Goal: Information Seeking & Learning: Learn about a topic

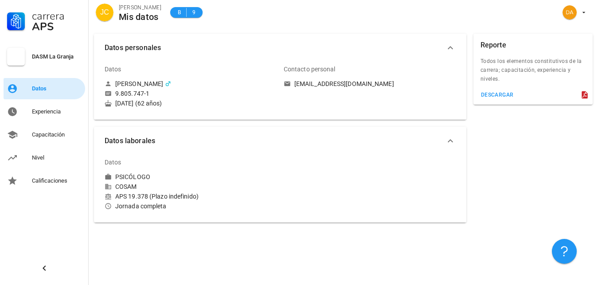
click at [36, 92] on div "Datos" at bounding box center [57, 88] width 50 height 7
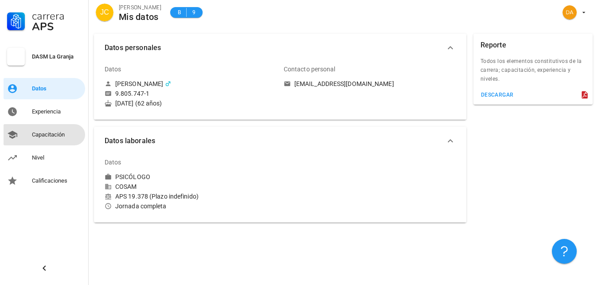
click at [56, 137] on div "Capacitación" at bounding box center [57, 134] width 50 height 7
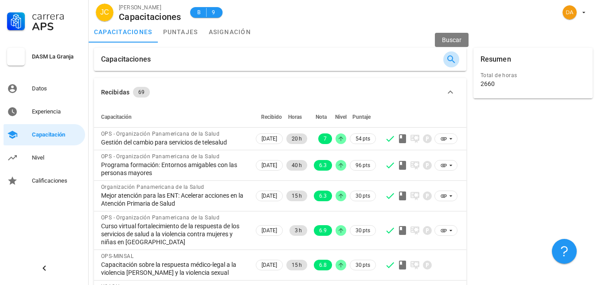
click at [451, 61] on icon "button" at bounding box center [451, 59] width 11 height 11
paste input "Precauciones Estándares para Profesionales de la Salud"
type input "Precauciones Estándares para Profesionales de la Salud"
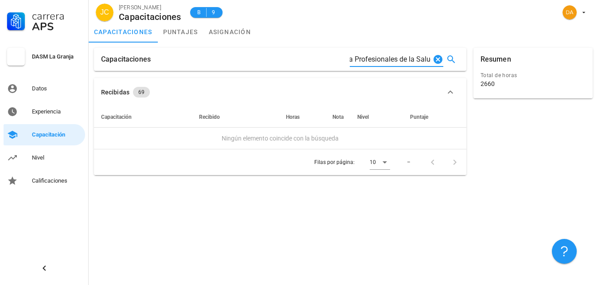
click at [437, 59] on icon "Clear Buscar…" at bounding box center [437, 59] width 11 height 11
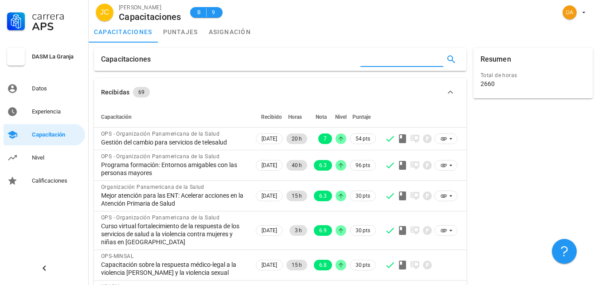
scroll to position [0, 0]
paste input "Estrategia MHGAP para Trastornos Mentales, Neurológicos y Consumo de Sustancias…"
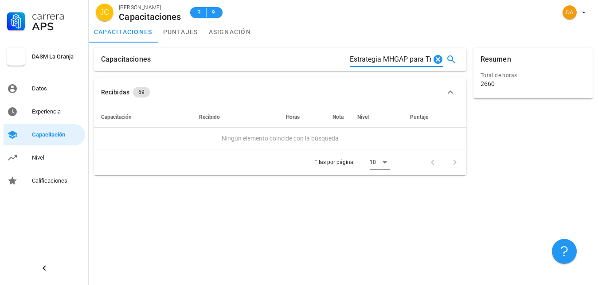
scroll to position [0, 252]
type input "Estrategia MHGAP para Trastornos Mentales, Neurológicos y Consumo de Sustancias…"
click at [449, 57] on icon "button" at bounding box center [451, 59] width 11 height 11
click at [437, 58] on div "Capacitaciones" at bounding box center [280, 59] width 372 height 23
click at [452, 61] on icon "button" at bounding box center [451, 59] width 8 height 8
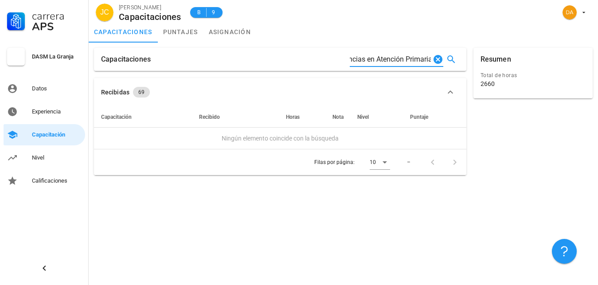
drag, startPoint x: 431, startPoint y: 57, endPoint x: 366, endPoint y: 61, distance: 64.4
click at [366, 61] on div "Estrategia MHGAP para Trastornos Mentales, Neurológicos y Consumo de Sustancias…" at bounding box center [396, 59] width 93 height 14
click at [366, 61] on input "Estrategia MHGAP para Trastornos Mentales, Neurológicos y Consumo de Sustancias…" at bounding box center [390, 59] width 81 height 14
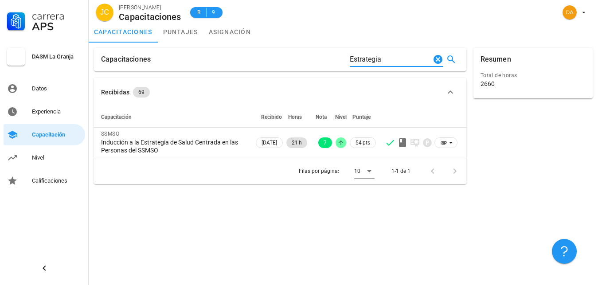
type input "Estrategia"
drag, startPoint x: 388, startPoint y: 58, endPoint x: 328, endPoint y: 61, distance: 59.4
click at [350, 61] on input "Estrategia" at bounding box center [390, 59] width 81 height 14
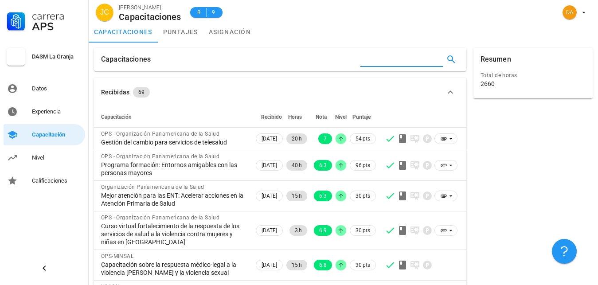
paste input "Curso de profundización en ECICEP para profesionales médicos"
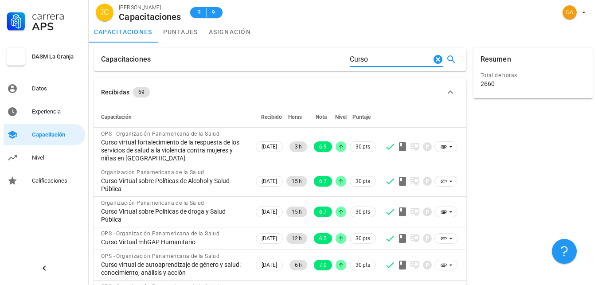
click at [359, 62] on input "Curso" at bounding box center [390, 59] width 81 height 14
paste input "[PERSON_NAME] para la Planificación y Gestión del Personal en Salud"
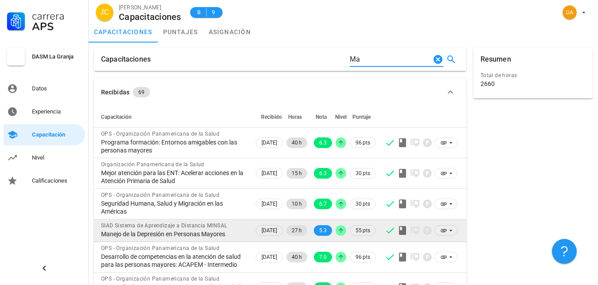
type input "M"
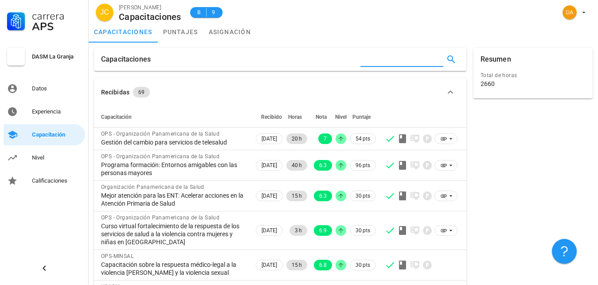
paste input "Comunicación efectiva/inteligencia emocional colectiva"
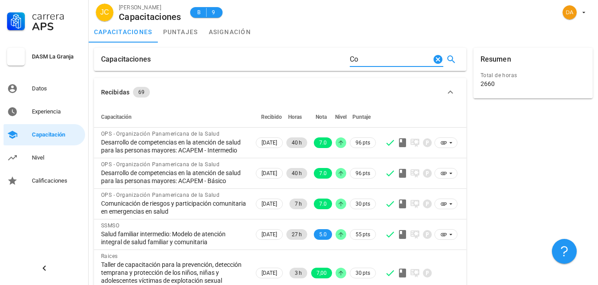
type input "C"
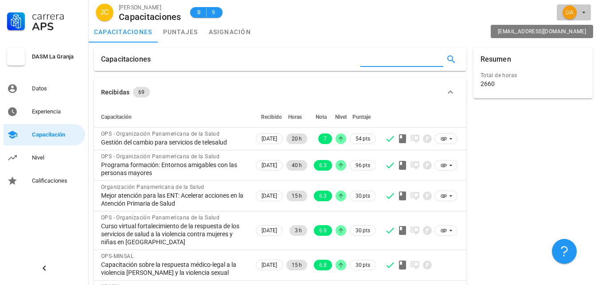
click at [579, 14] on span "button" at bounding box center [573, 12] width 27 height 14
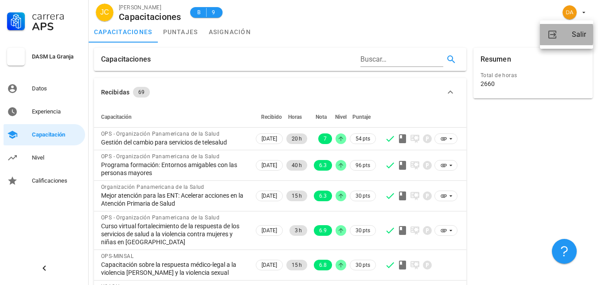
click at [578, 33] on div "Salir" at bounding box center [579, 35] width 14 height 18
